Goal: Transaction & Acquisition: Subscribe to service/newsletter

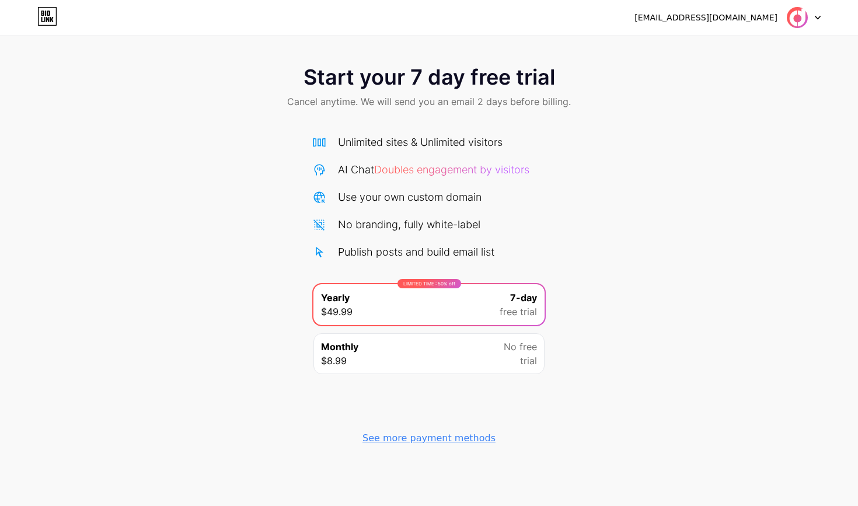
click at [728, 20] on div at bounding box center [804, 17] width 34 height 21
click at [43, 18] on icon at bounding box center [47, 16] width 20 height 19
click at [728, 18] on img at bounding box center [798, 17] width 22 height 22
click at [52, 19] on icon at bounding box center [52, 19] width 4 height 5
click at [412, 436] on div "See more payment methods" at bounding box center [429, 439] width 133 height 14
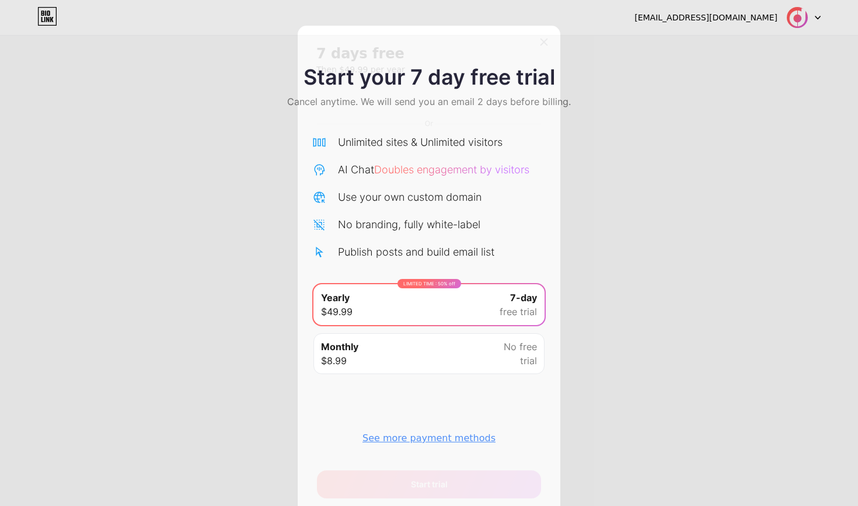
click at [533, 38] on div "7 days free Then $49.99 per year Or Start trial" at bounding box center [429, 272] width 263 height 492
click at [540, 46] on div at bounding box center [544, 42] width 21 height 21
